Goal: Use online tool/utility: Utilize a website feature to perform a specific function

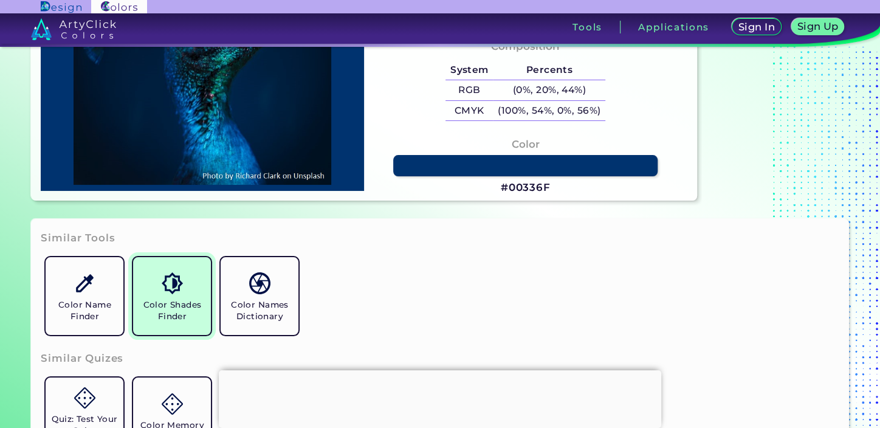
scroll to position [202, 0]
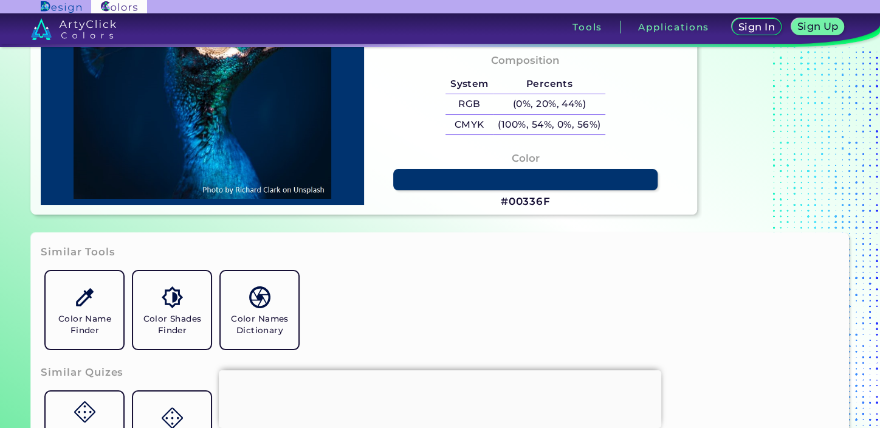
type input "#0464ac"
type input "#0464AC"
type input "#0763ac"
type input "#0763AC"
type input "#001e40"
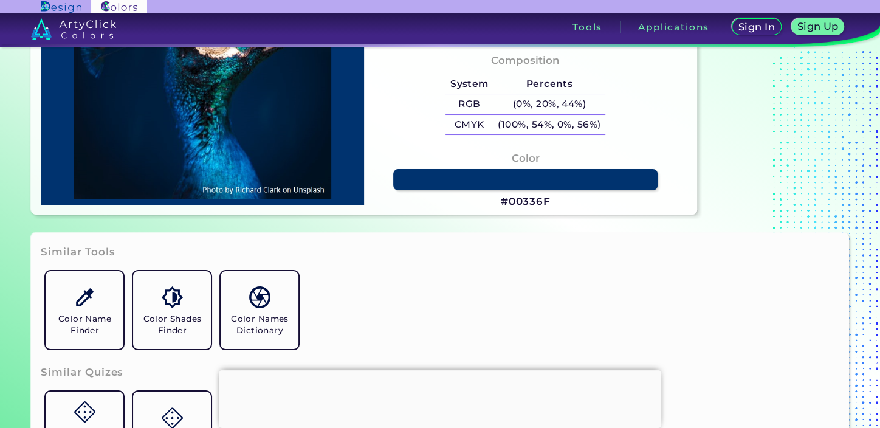
type input "#001E40"
type input "#001a38"
type input "#001A38"
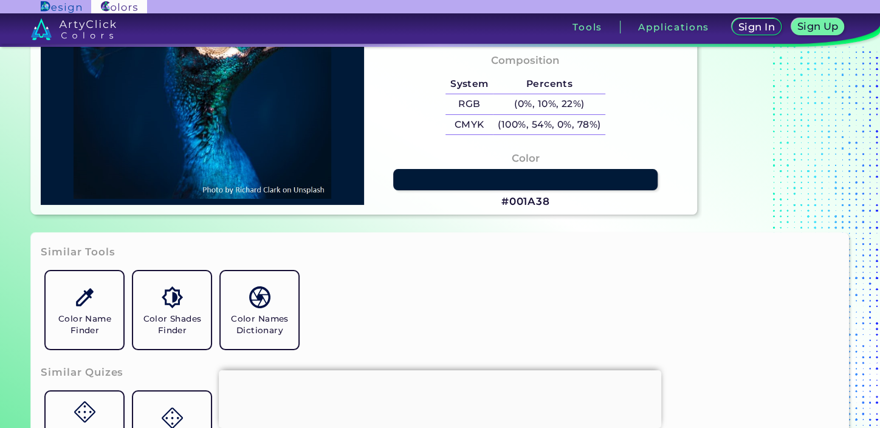
type input "#021428"
type input "#021124"
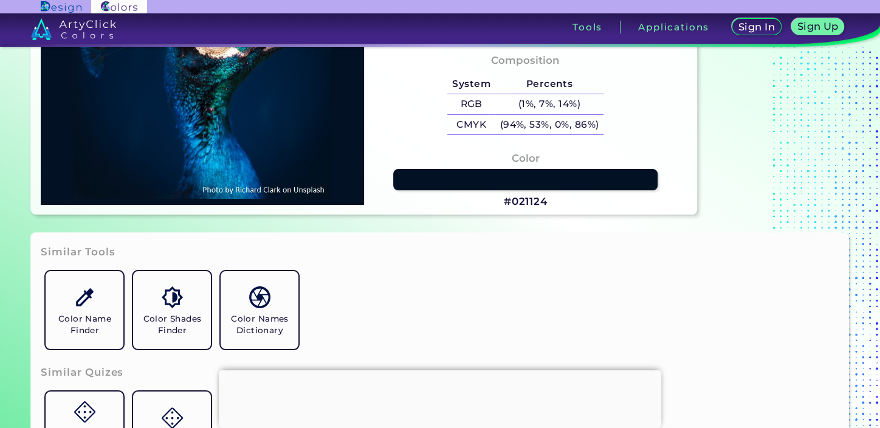
type input "#041122"
type input "#001932"
type input "#002042"
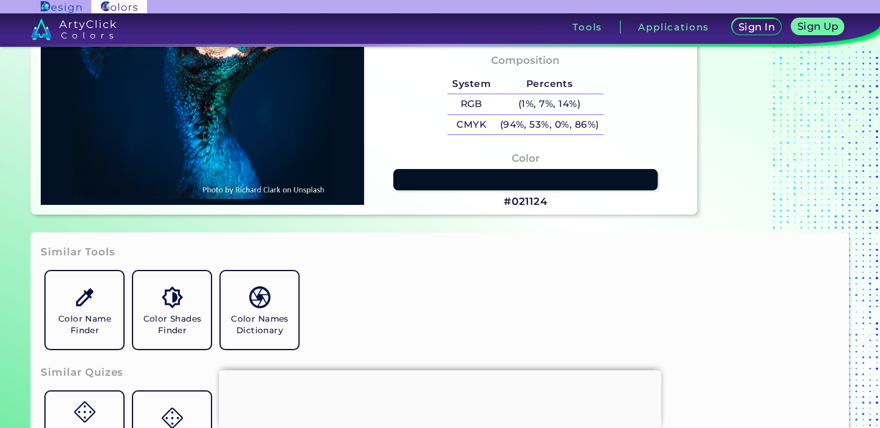
type input "#002042"
type input "#0678c2"
type input "#0678C2"
type input "#032842"
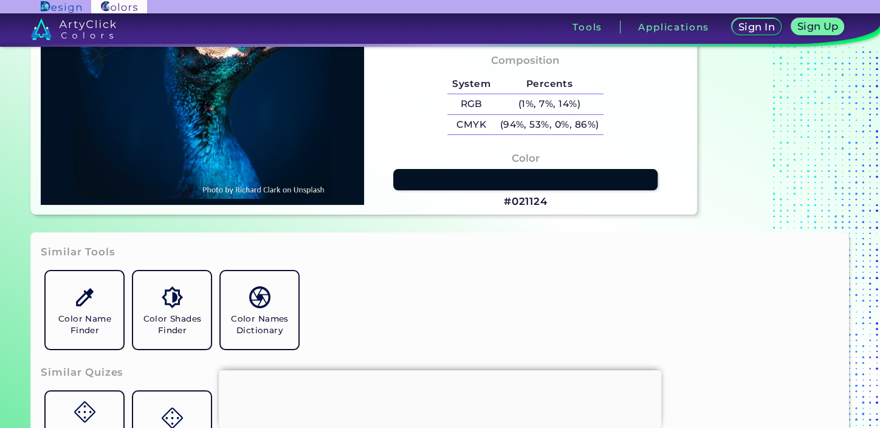
type input "#006a7c"
type input "#006A7C"
type input "#1198b9"
type input "#1198B9"
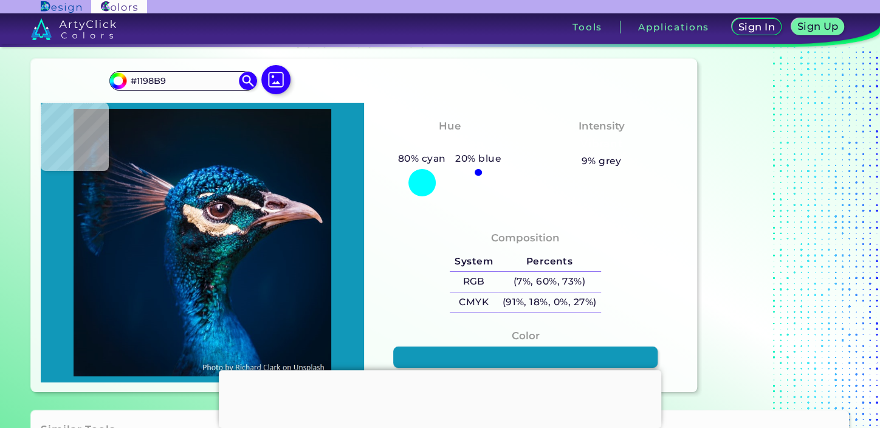
scroll to position [0, 0]
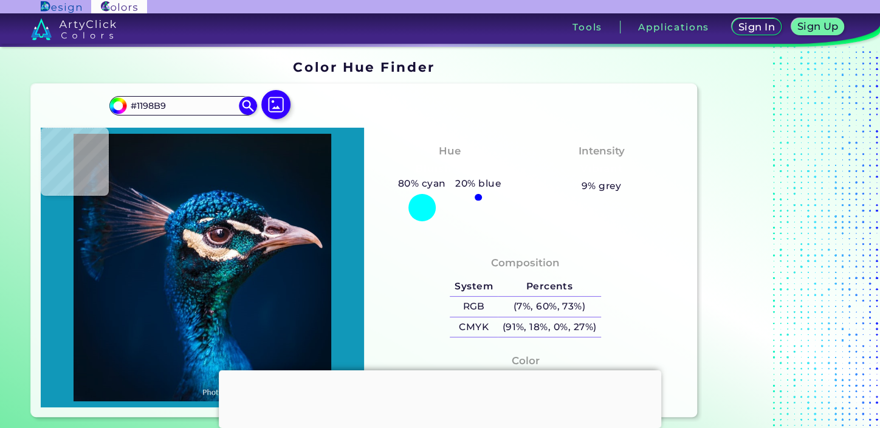
type input "#09181f"
type input "#09181F"
type input "#081923"
type input "#031a28"
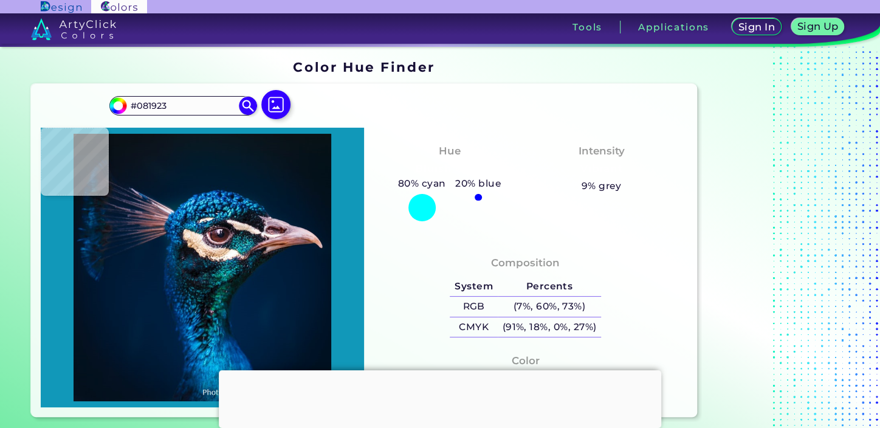
type input "#031A28"
type input "#001b2e"
type input "#001B2E"
type input "#001c32"
type input "#001C32"
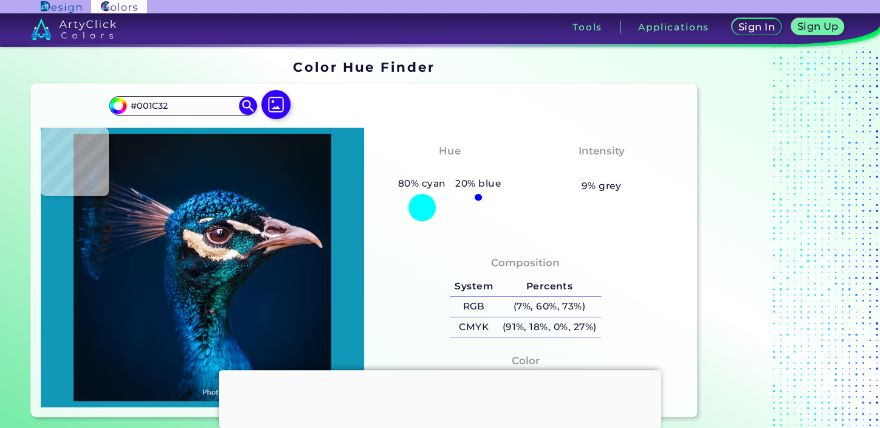
type input "#001d35"
type input "#001D35"
type input "#0373c9"
type input "#0373C9"
type input "#06406b"
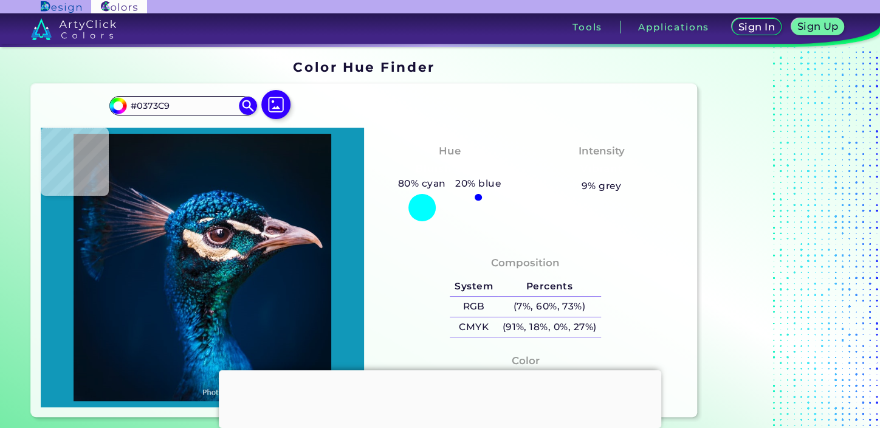
type input "#06406B"
type input "#105888"
type input "#09558e"
type input "#09558E"
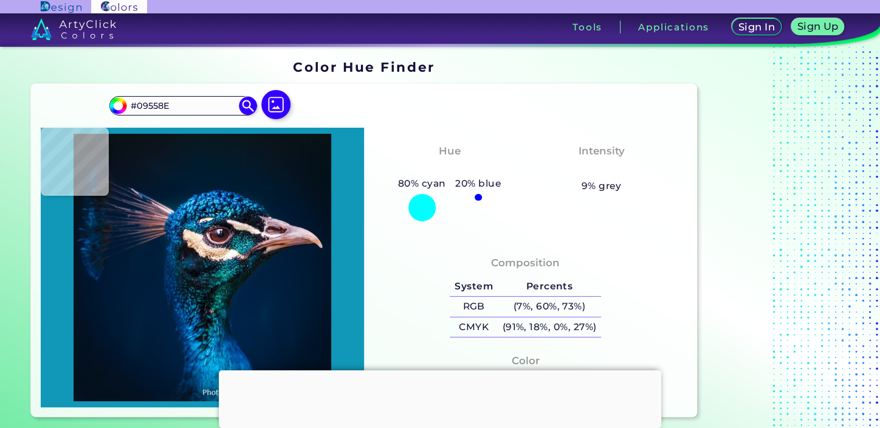
type input "#124176"
type input "#001a3c"
type input "#001A3C"
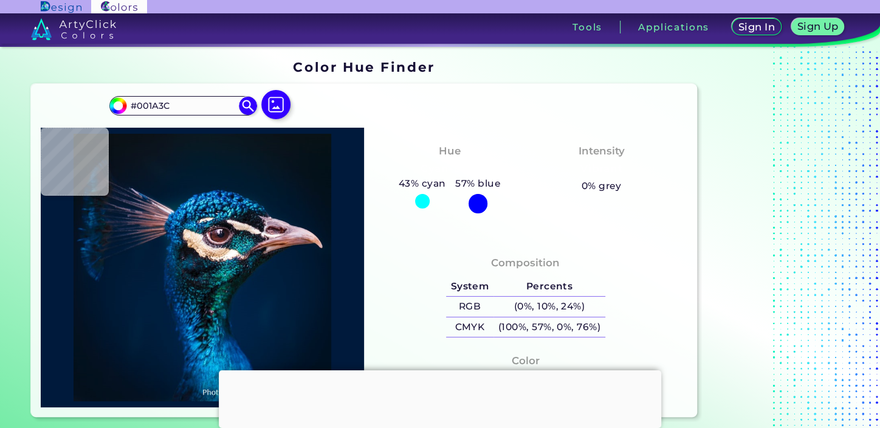
type input "#00203b"
type input "#00203B"
type input "#0f233c"
type input "#0F233C"
type input "#99a6bd"
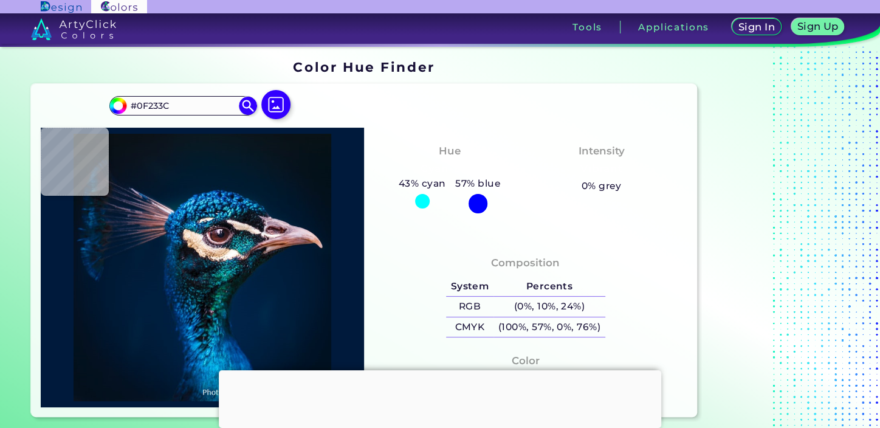
type input "#99A6BD"
type input "#06538c"
type input "#06538C"
type input "#08315f"
type input "#08315F"
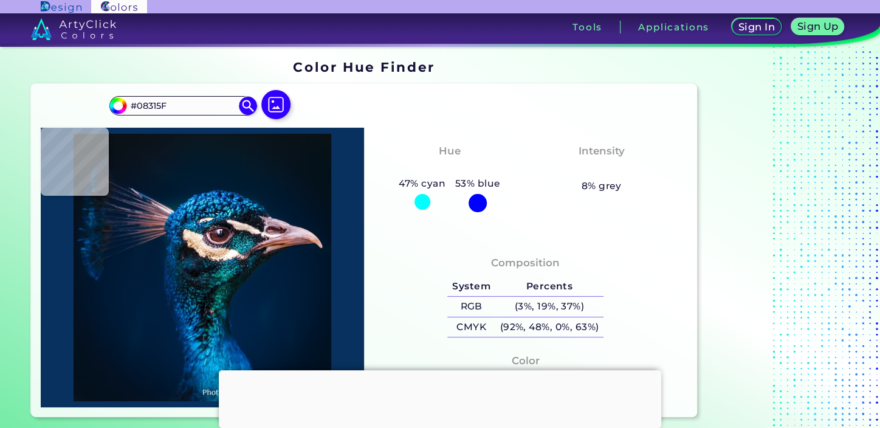
type input "#143a65"
type input "#143A65"
type input "#14355d"
type input "#14355D"
type input "#01214e"
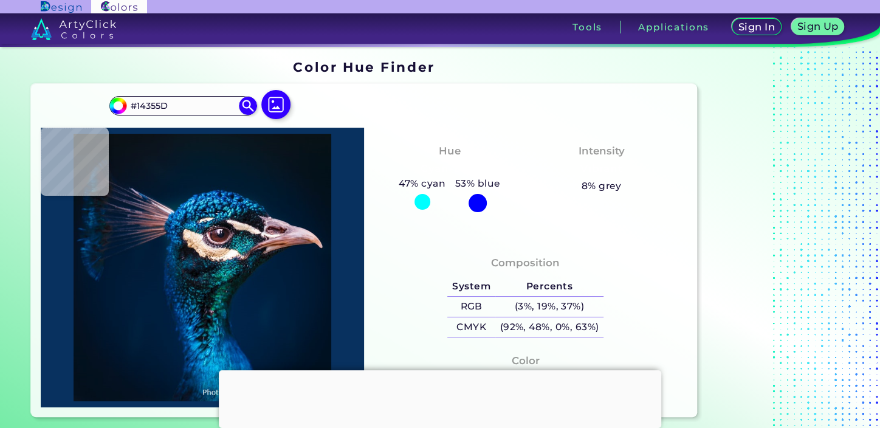
type input "#01214E"
type input "#1c5783"
type input "#1C5783"
type input "#a9c7e0"
type input "#A9C7E0"
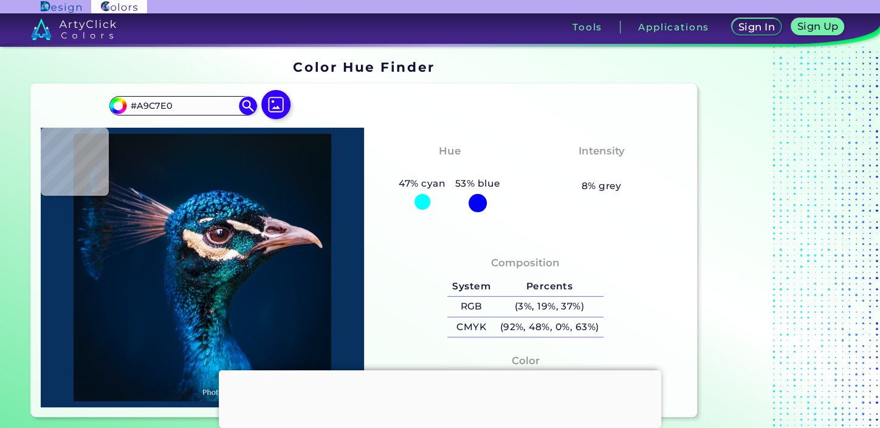
type input "#0b6183"
type input "#0B6183"
type input "#2f9bc2"
type input "#2F9BC2"
type input "#137489"
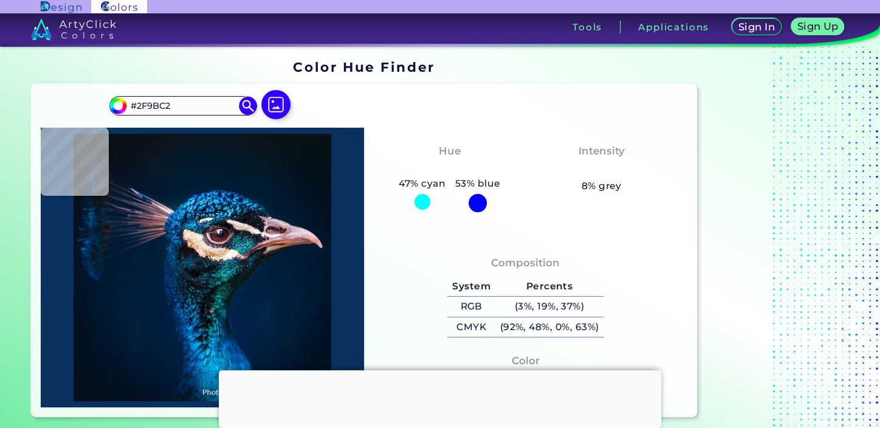
type input "#137489"
type input "#3b2a2e"
type input "#3B2A2E"
type input "#6e3440"
type input "#6E3440"
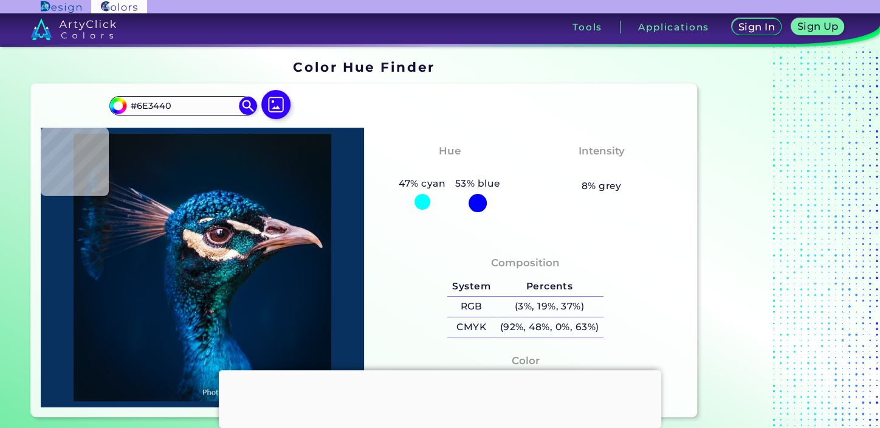
type input "#916e77"
type input "#916E77"
type input "#d6c6c9"
type input "#D6C6C9"
type input "#9e8a7e"
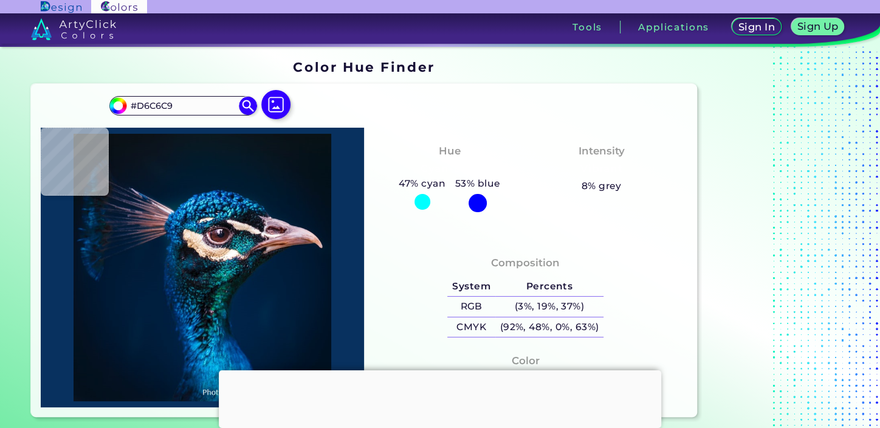
type input "#9E8A7E"
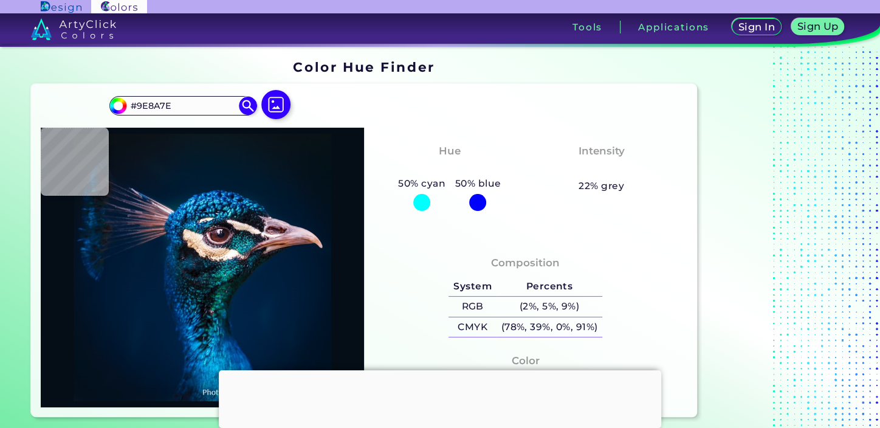
type input "#050e17"
type input "#050E17"
type input "#004c54"
type input "#004C54"
type input "#1f5054"
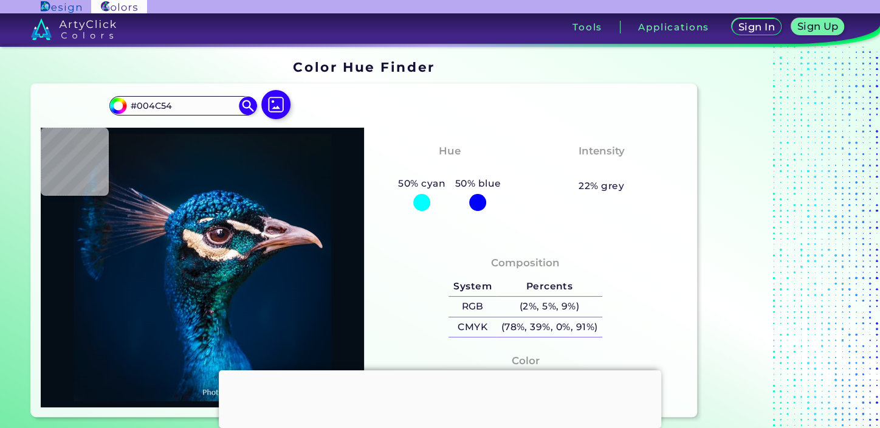
type input "#1F5054"
type input "#003753"
type input "#02323e"
type input "#02323E"
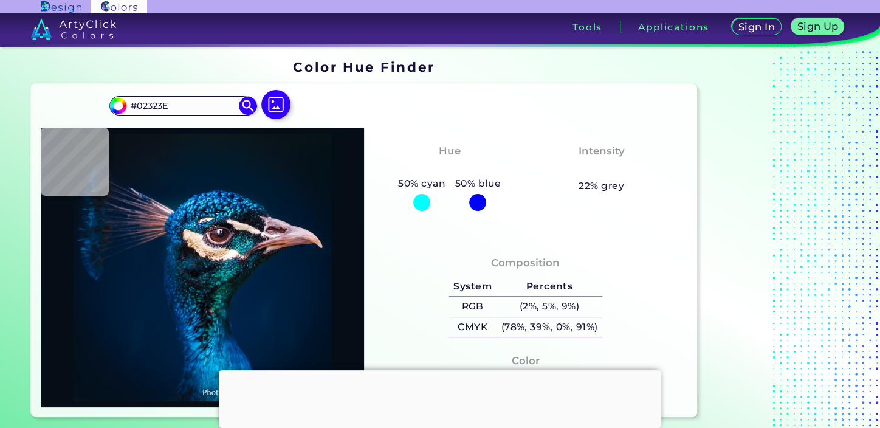
type input "#002c31"
type input "#002C31"
type input "#1d2e34"
type input "#1D2E34"
type input "#093642"
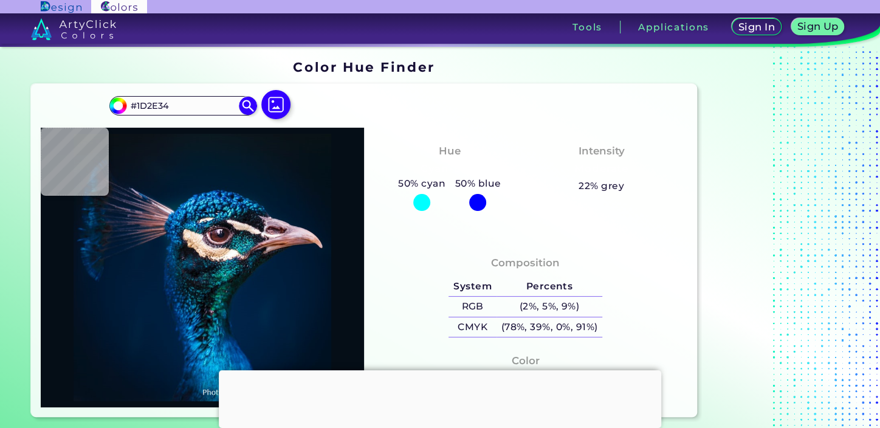
type input "#093642"
type input "#012c42"
type input "#012C42"
type input "#081c22"
type input "#081C22"
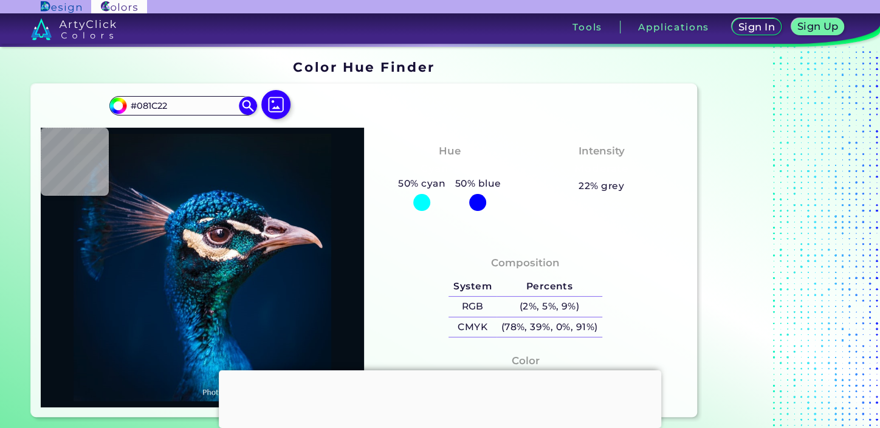
type input "#022737"
type input "#0d4f5c"
type input "#0D4F5C"
type input "#001f32"
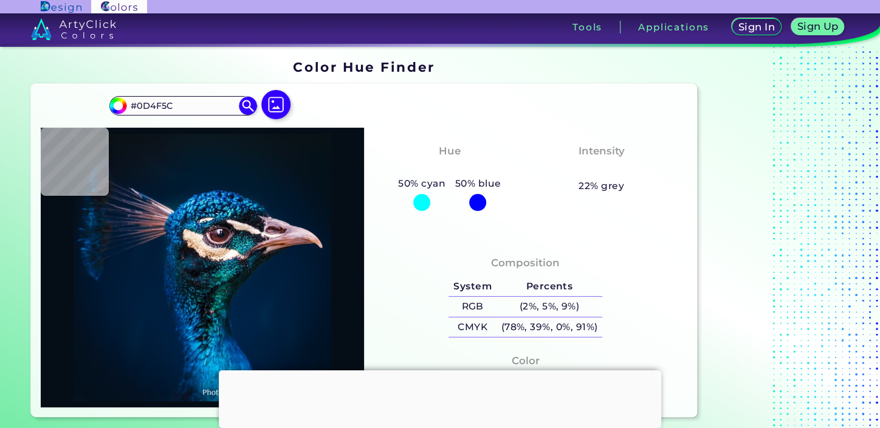
type input "#001F32"
type input "#0c486c"
type input "#0C486C"
type input "#052b45"
type input "#052B45"
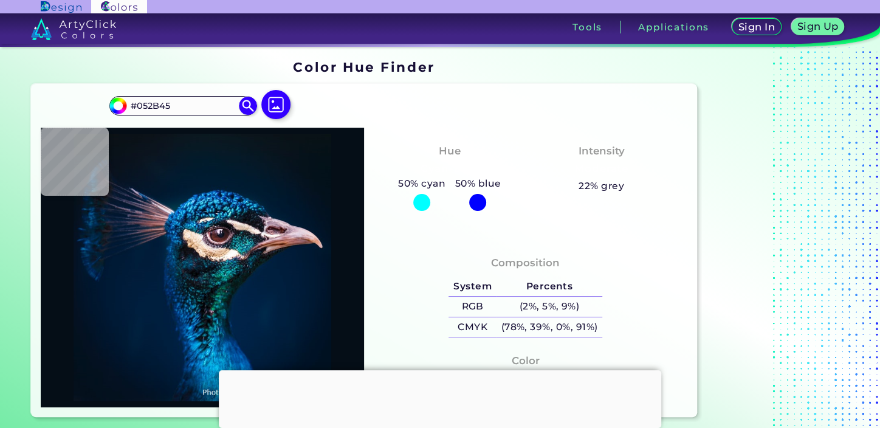
type input "#001e30"
type input "#001E30"
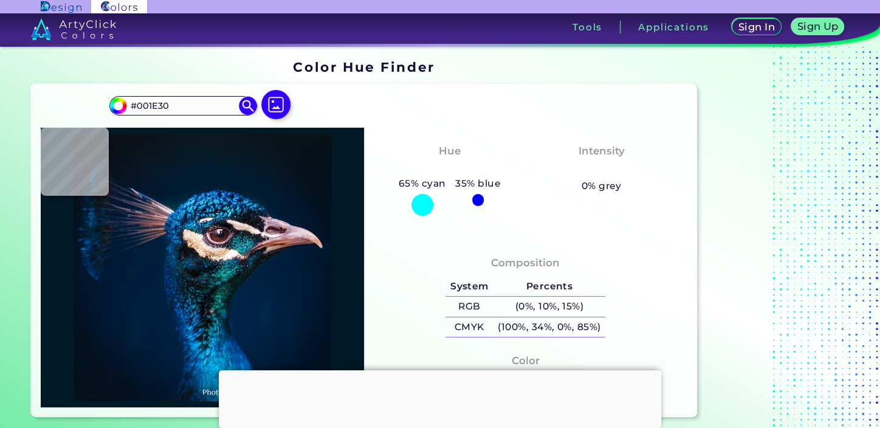
type input "#001926"
type input "#03394d"
type input "#03394D"
type input "#02283a"
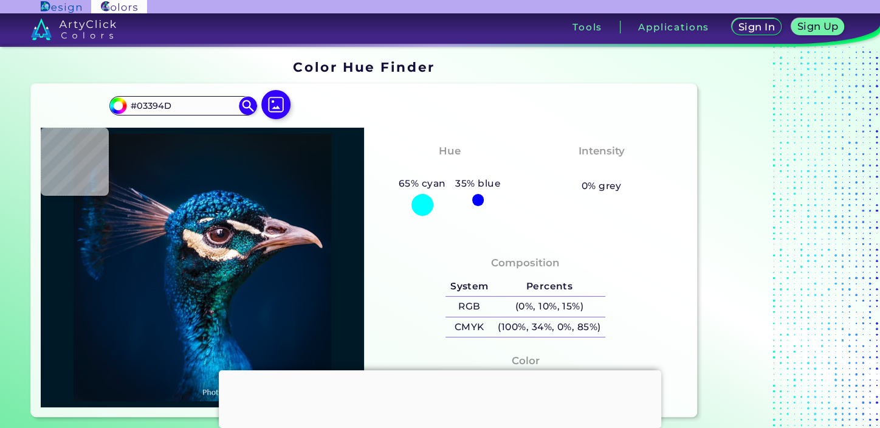
type input "#02283A"
type input "#081116"
type input "#091d24"
type input "#091D24"
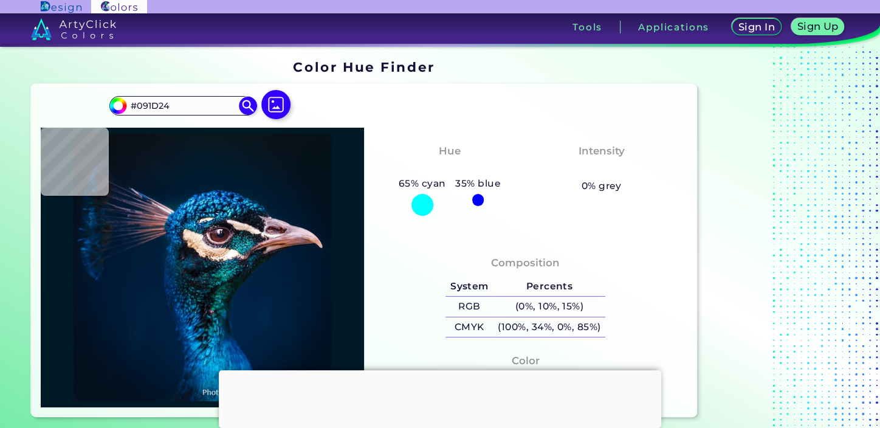
type input "#08171f"
type input "#08171F"
type input "#040f1b"
type input "#040F1B"
type input "#050c15"
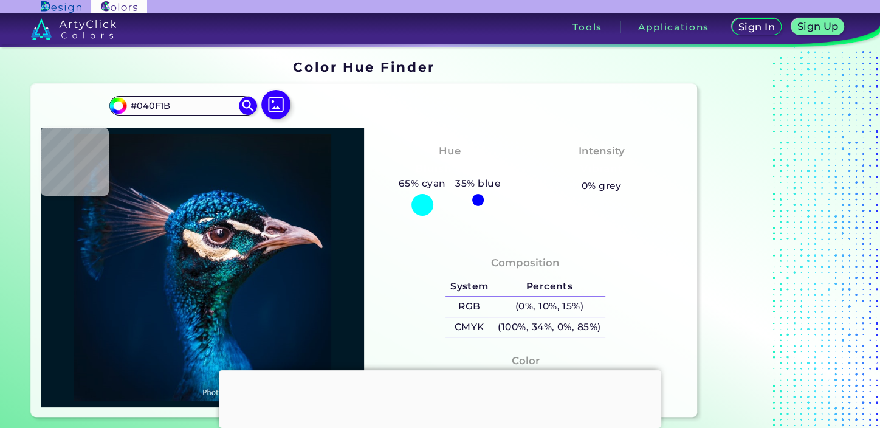
type input "#050C15"
type input "#101415"
type input "#0c171c"
type input "#0C171C"
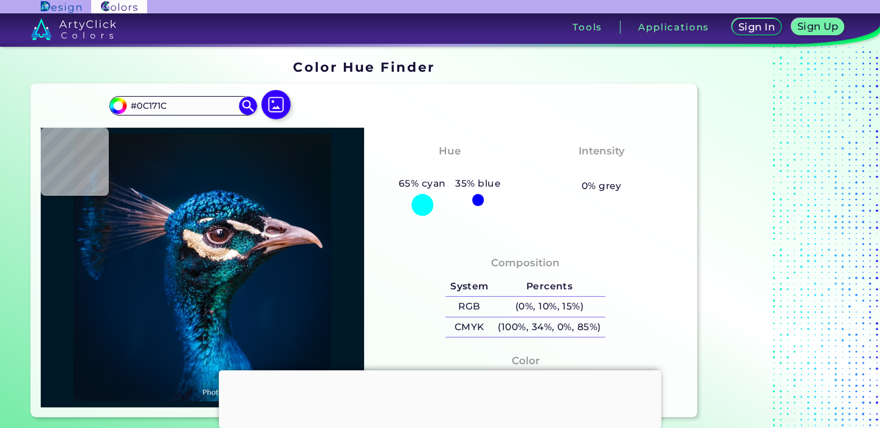
type input "#00111b"
type input "#00111B"
type input "#022a2c"
type input "#022A2C"
type input "#06212e"
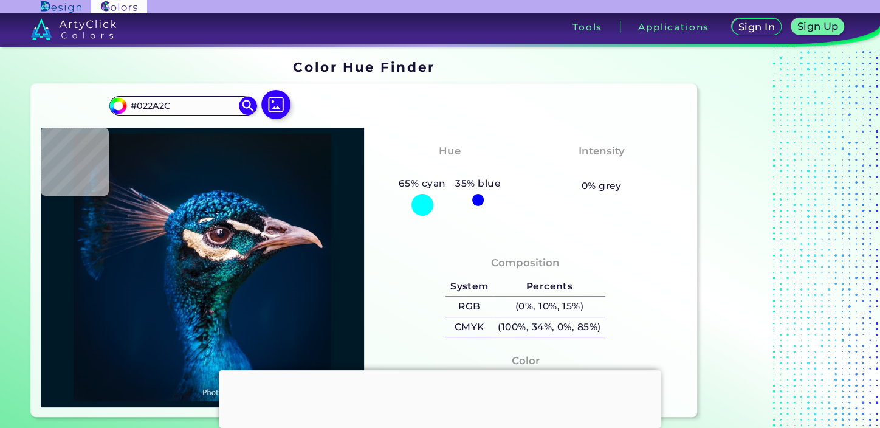
type input "#06212E"
type input "#090e13"
type input "#090E13"
type input "#0d1217"
type input "#0D1217"
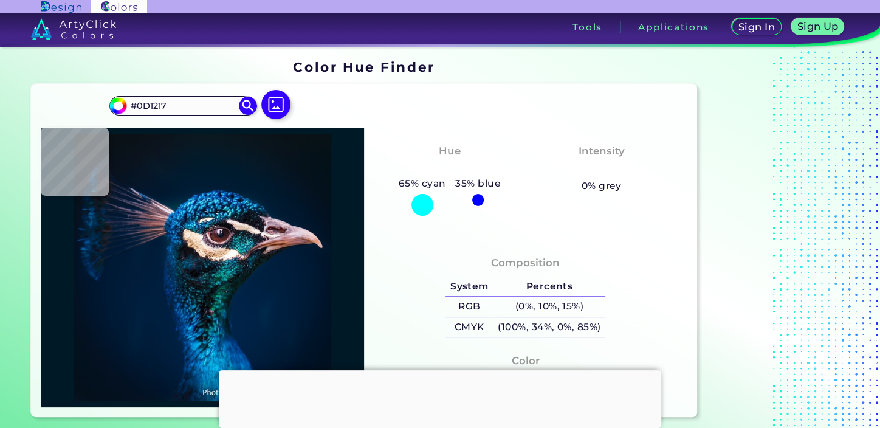
type input "#0b1c25"
type input "#0B1C25"
type input "#0d444e"
type input "#0D444E"
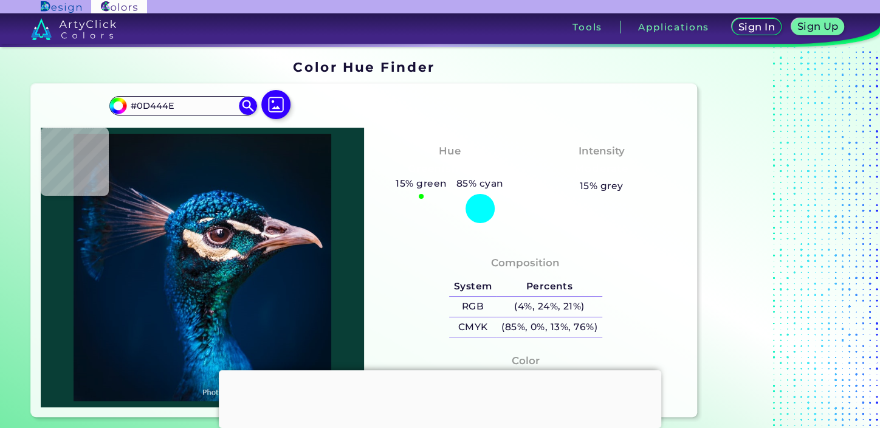
type input "#093e36"
type input "#093E36"
type input "#026458"
type input "#19947b"
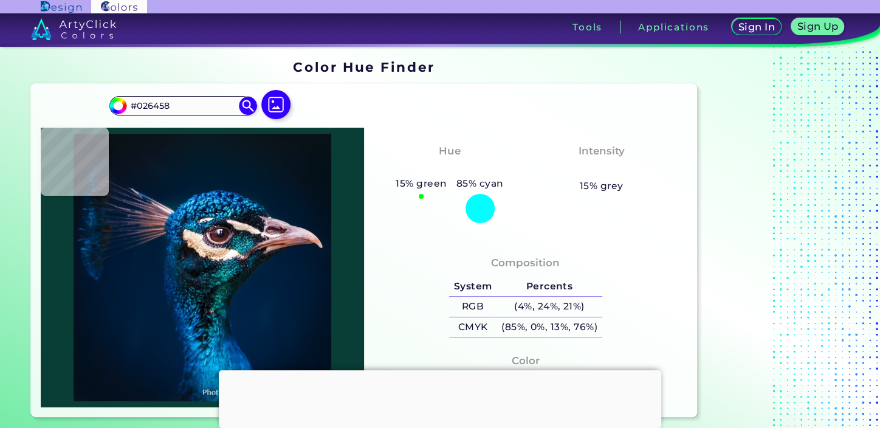
type input "#19947B"
type input "#0d202a"
type input "#0D202A"
type input "#0f3d41"
type input "#0F3D41"
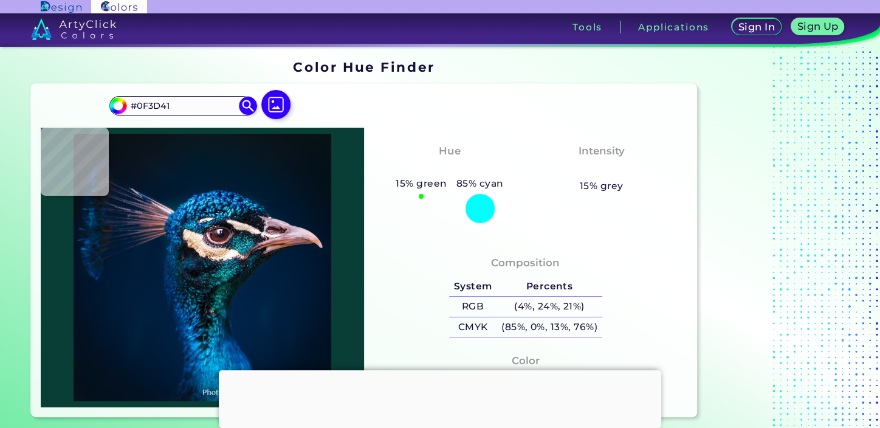
type input "#07786d"
type input "#07786D"
type input "#05626c"
type input "#05626C"
type input "#126675"
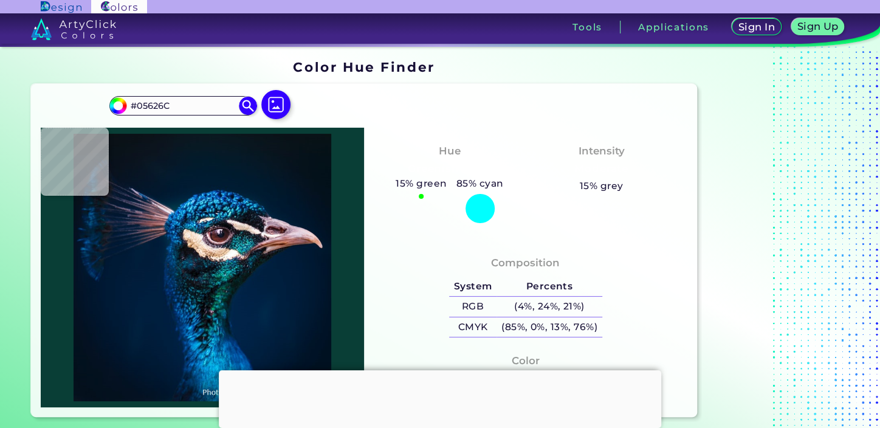
type input "#126675"
type input "#09323f"
type input "#09323F"
type input "#0d3440"
type input "#0D3440"
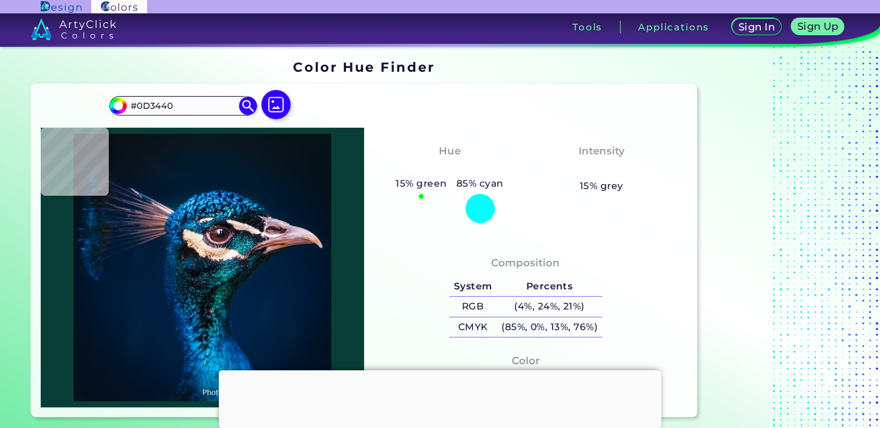
type input "#212835"
type input "#252938"
type input "#1d2532"
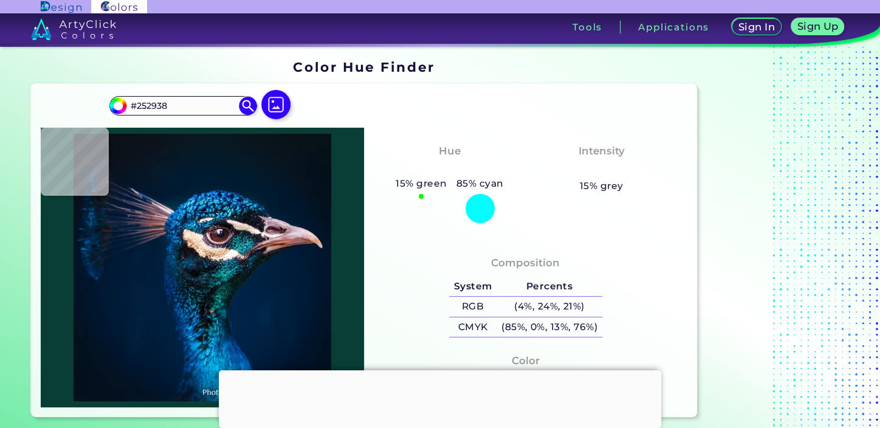
type input "#1D2532"
type input "#02090c"
type input "#02090C"
type input "#010203"
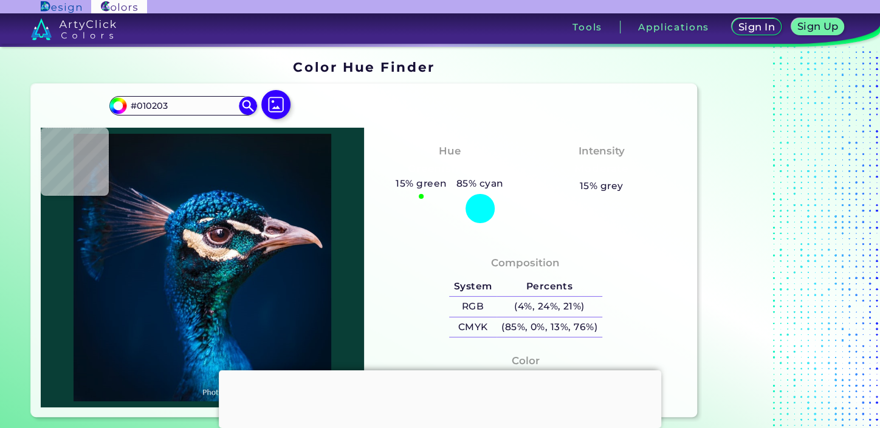
type input "#0f121a"
type input "#0F121A"
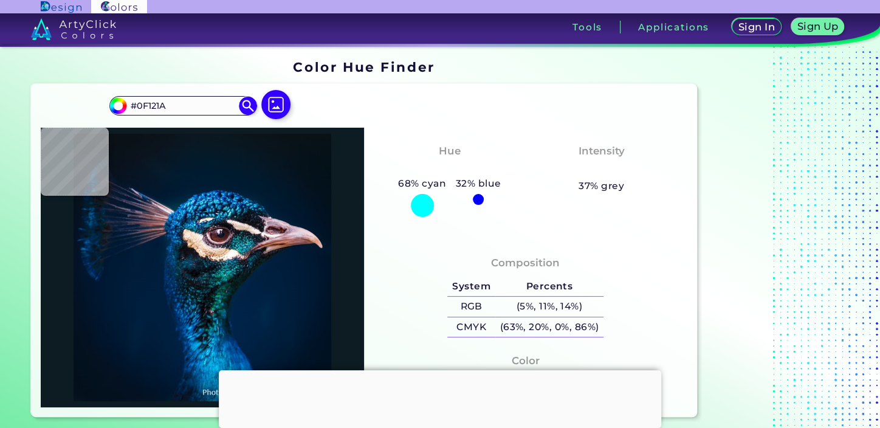
type input "#0d1c23"
type input "#0D1C23"
type input "#062a43"
type input "#062A43"
type input "#032846"
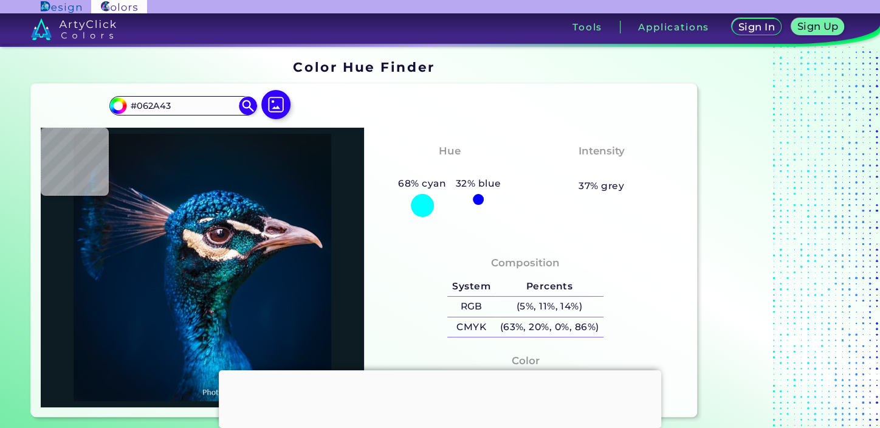
type input "#032846"
type input "#002451"
type input "#155d91"
type input "#155D91"
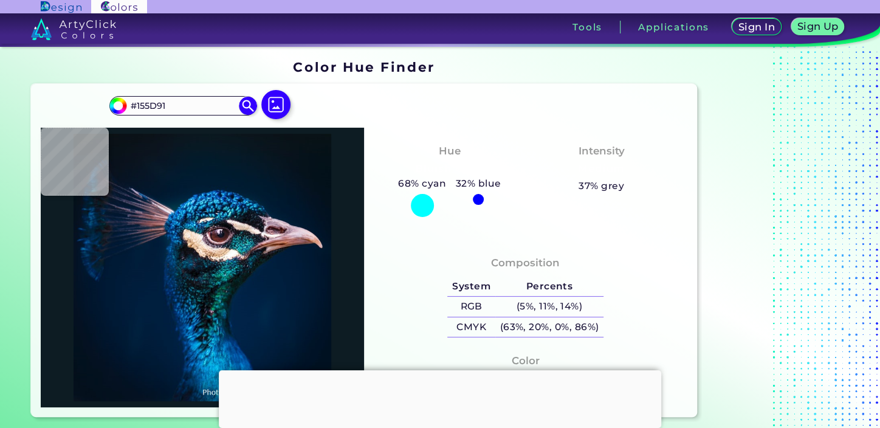
type input "#001e4b"
type input "#001E4B"
type input "#003068"
type input "#025393"
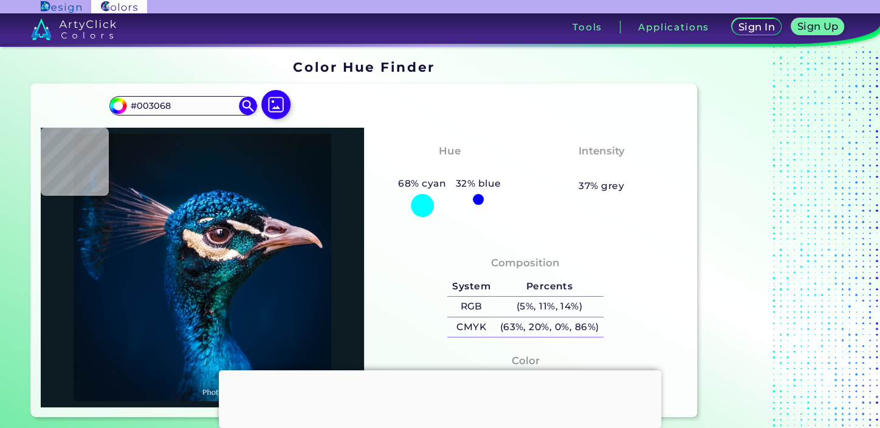
type input "#025393"
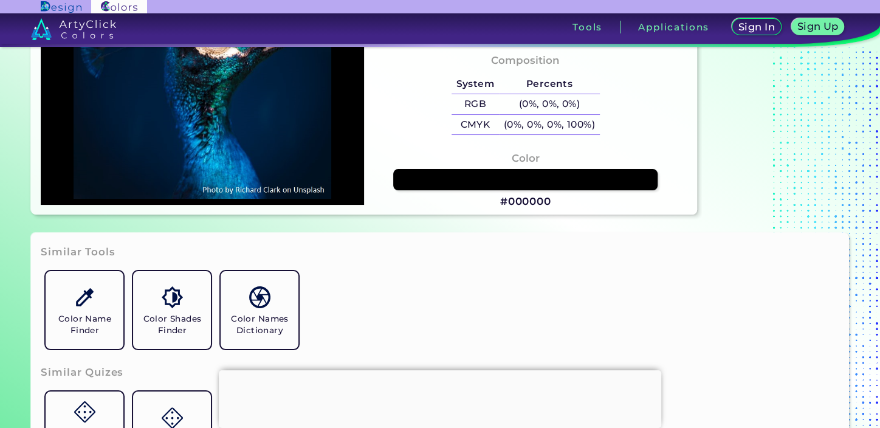
scroll to position [405, 0]
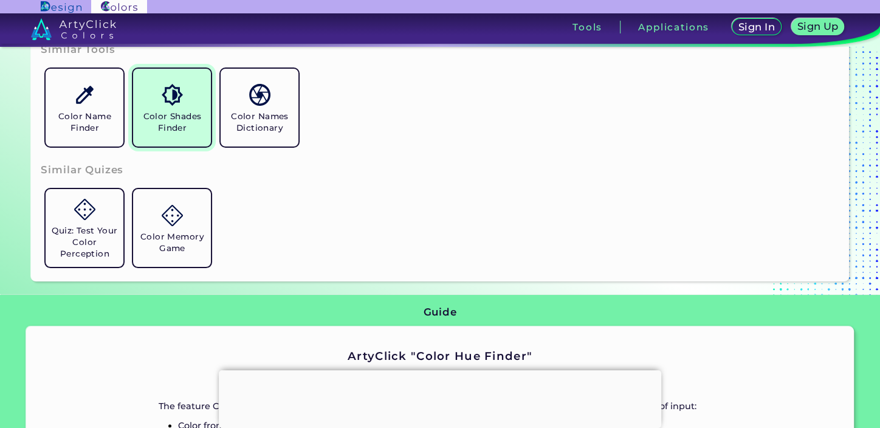
click at [144, 111] on h5 "Color Shades Finder" at bounding box center [172, 122] width 68 height 23
